Goal: Transaction & Acquisition: Purchase product/service

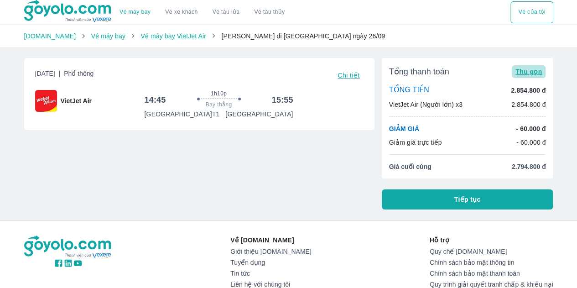
click at [535, 71] on span "Thu gọn" at bounding box center [528, 71] width 27 height 7
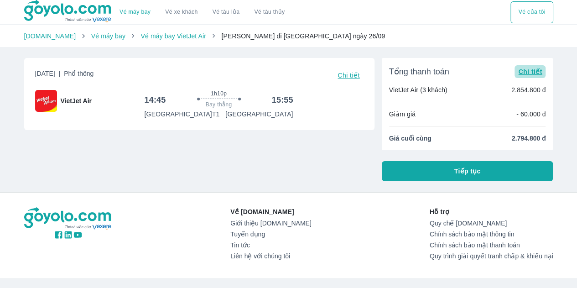
click at [535, 71] on span "Chi tiết" at bounding box center [530, 71] width 24 height 7
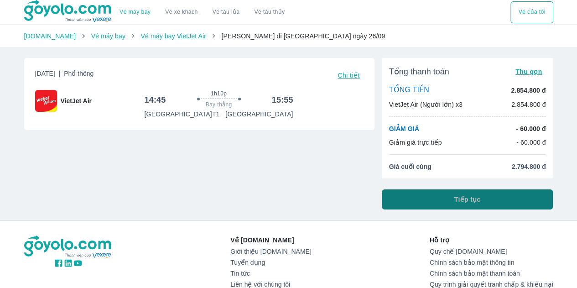
click at [452, 202] on button "Tiếp tục" at bounding box center [468, 199] width 172 height 20
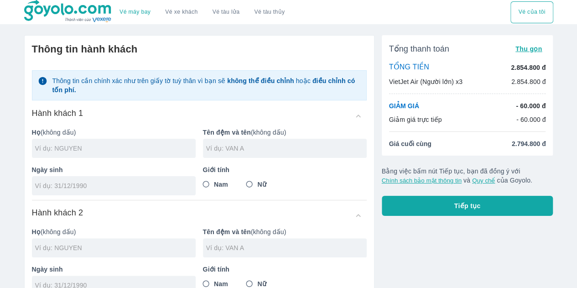
click at [134, 148] on input "text" at bounding box center [115, 148] width 161 height 9
type input "[PERSON_NAME]"
click at [216, 142] on div at bounding box center [285, 148] width 164 height 19
type input "DUNG"
click at [206, 181] on input "Nam" at bounding box center [206, 184] width 16 height 16
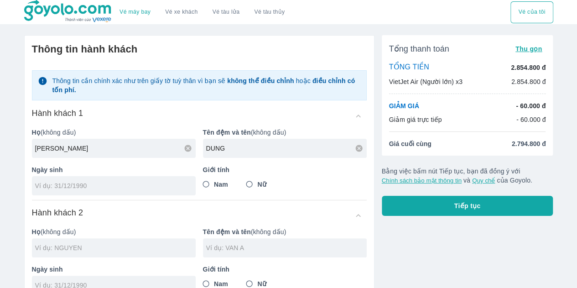
radio input "true"
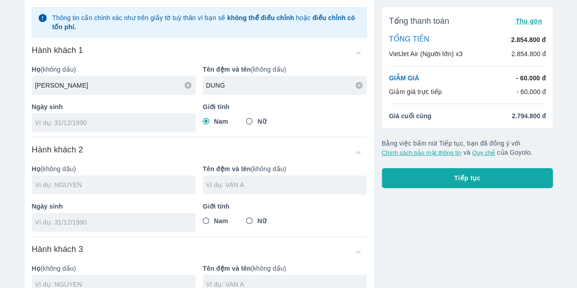
scroll to position [63, 0]
click at [120, 116] on div at bounding box center [114, 122] width 164 height 19
type input "[DATE]"
click at [124, 183] on input "text" at bounding box center [115, 184] width 161 height 9
type input "[PERSON_NAME]"
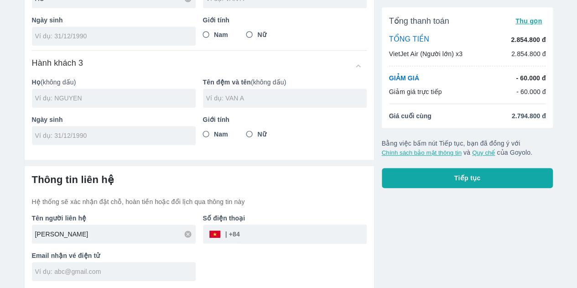
scroll to position [230, 0]
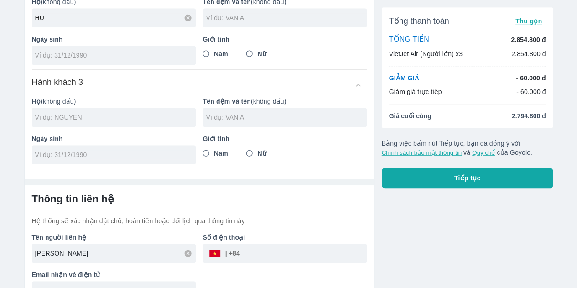
click at [112, 253] on input "[PERSON_NAME]" at bounding box center [115, 253] width 161 height 9
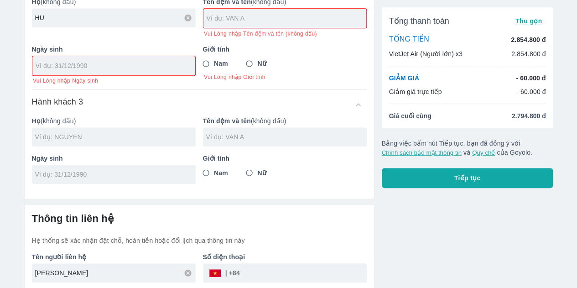
click at [104, 273] on input "[PERSON_NAME]" at bounding box center [115, 272] width 161 height 9
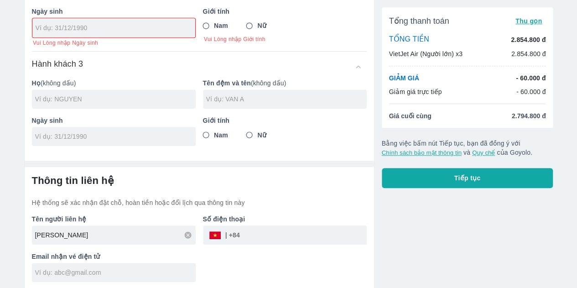
click at [237, 235] on div "​" at bounding box center [223, 235] width 31 height 0
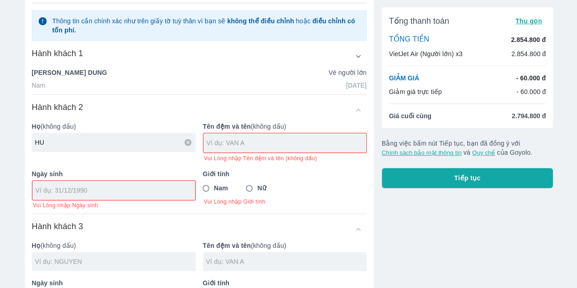
scroll to position [103, 0]
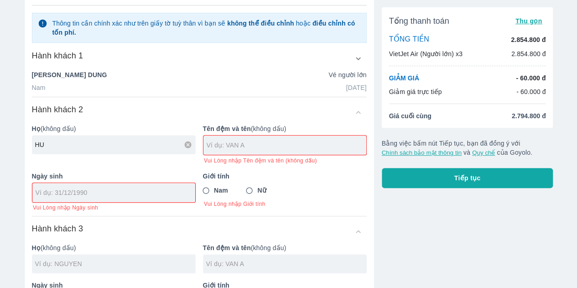
click at [110, 150] on div "HU" at bounding box center [114, 144] width 164 height 19
type input "HUYNH"
click at [235, 145] on input "text" at bounding box center [287, 144] width 160 height 9
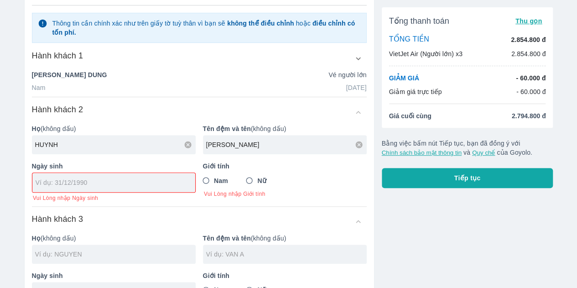
type input "[PERSON_NAME]"
click at [176, 178] on input "tel" at bounding box center [111, 182] width 151 height 9
type input "1"
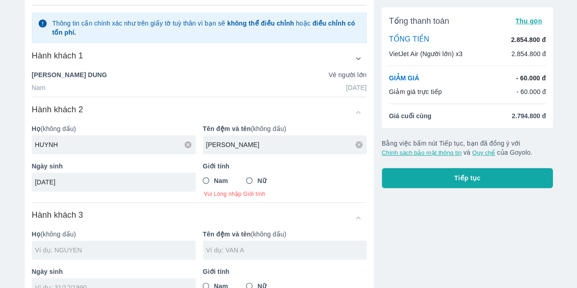
type input "[DATE]"
click at [251, 177] on input "Nữ" at bounding box center [249, 180] width 16 height 16
radio input "true"
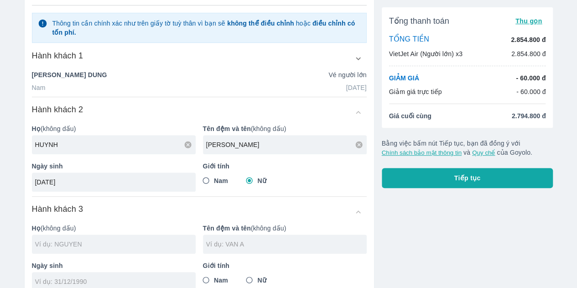
click at [105, 245] on input "text" at bounding box center [115, 243] width 161 height 9
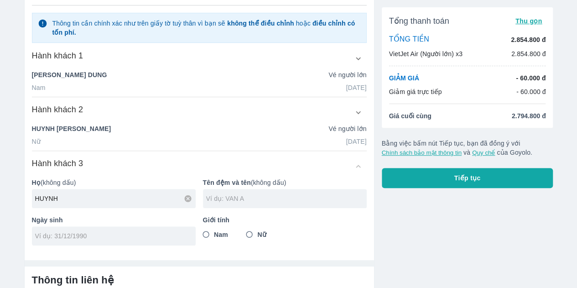
type input "HUYNH"
click at [221, 197] on input "text" at bounding box center [286, 198] width 161 height 9
type input "THI MAI"
click at [106, 231] on input "tel" at bounding box center [110, 235] width 151 height 9
type input "[DATE]"
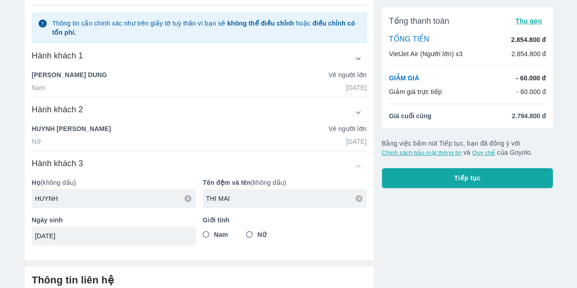
click at [260, 233] on span "Nữ" at bounding box center [261, 234] width 9 height 9
click at [258, 233] on input "Nữ" at bounding box center [249, 234] width 16 height 16
radio input "true"
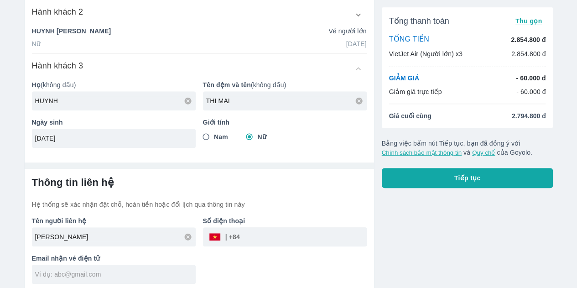
scroll to position [203, 0]
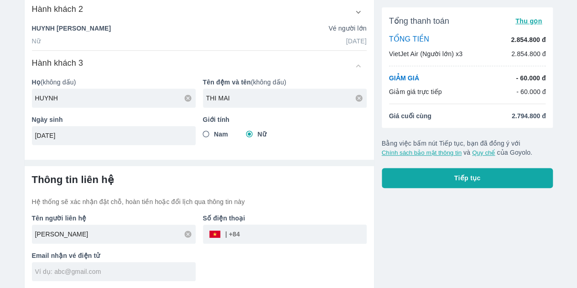
click at [239, 234] on div "​" at bounding box center [223, 234] width 31 height 0
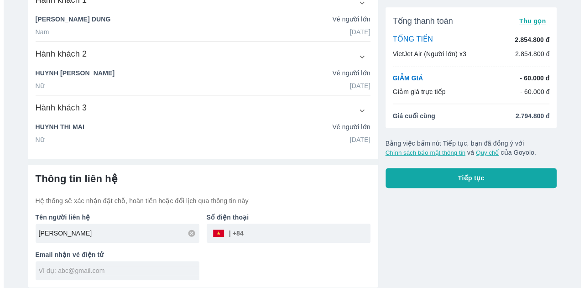
scroll to position [183, 0]
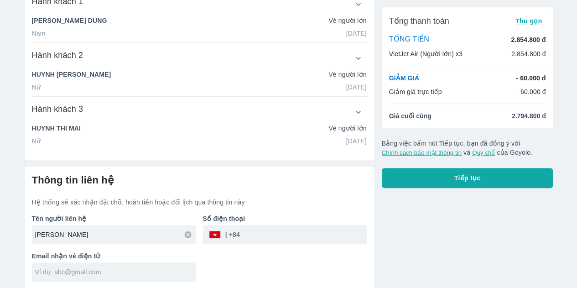
click at [239, 234] on div "​" at bounding box center [223, 234] width 31 height 0
click at [189, 235] on icon at bounding box center [188, 234] width 8 height 8
type input "[PERSON_NAME]"
click at [254, 234] on input "tel" at bounding box center [303, 235] width 127 height 22
type input "333994590"
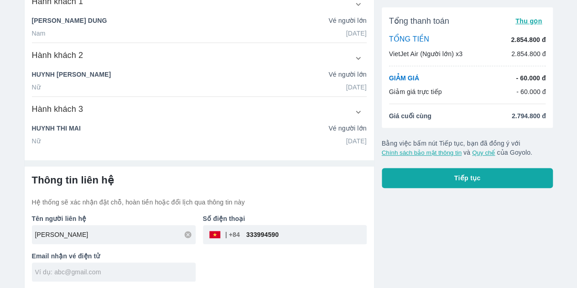
click at [142, 272] on input "text" at bounding box center [115, 271] width 161 height 9
type input "[EMAIL_ADDRESS][DOMAIN_NAME]"
click at [437, 175] on button "Tiếp tục" at bounding box center [468, 178] width 172 height 20
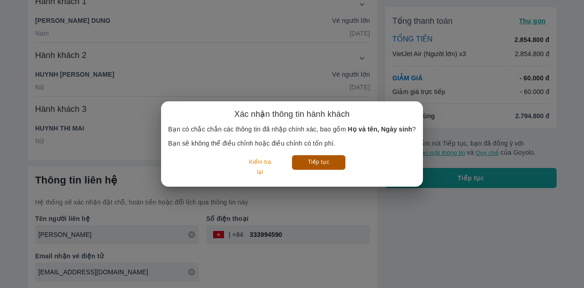
click at [311, 162] on button "Tiếp tục" at bounding box center [318, 162] width 53 height 14
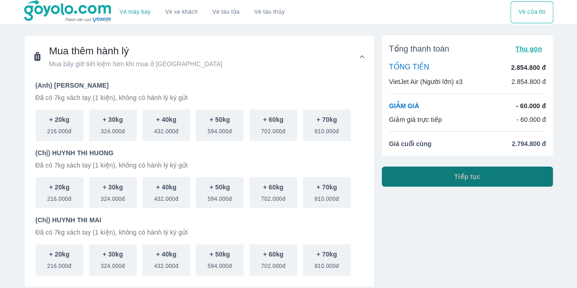
click at [427, 178] on button "Tiếp tục" at bounding box center [468, 176] width 172 height 20
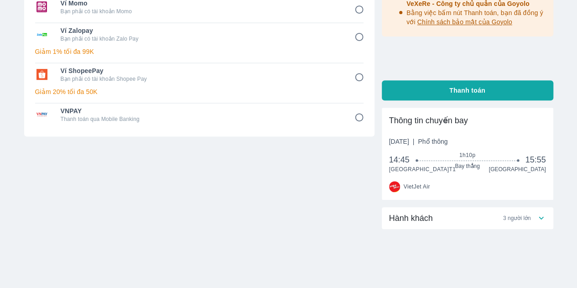
scroll to position [187, 0]
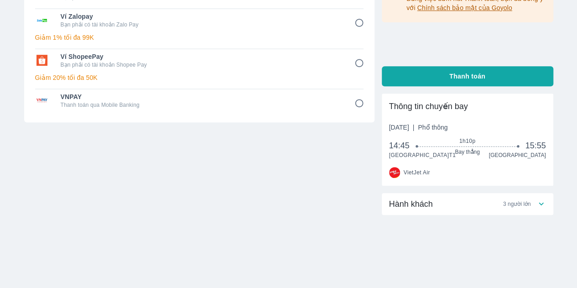
click at [522, 198] on div "Hành khách 3 người lớn" at bounding box center [468, 204] width 172 height 22
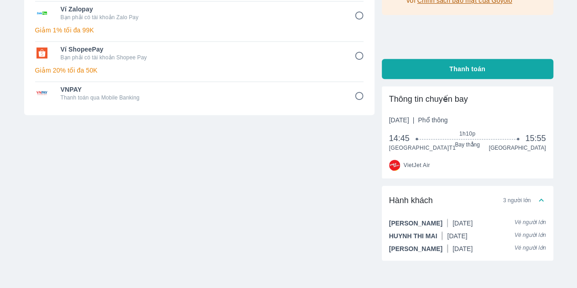
scroll to position [0, 0]
